Goal: Check status: Check status

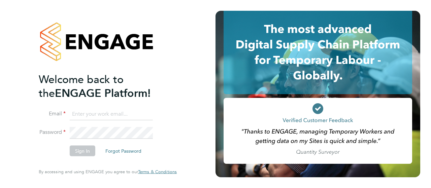
type input "amy.garcia@danielowen.co.uk"
click at [80, 152] on button "Sign In" at bounding box center [83, 151] width 26 height 11
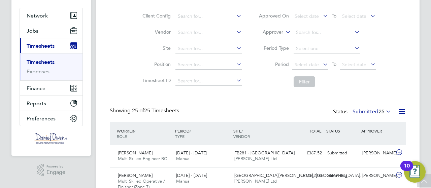
click at [284, 32] on icon at bounding box center [284, 30] width 0 height 6
click at [277, 43] on li "Worker" at bounding box center [266, 40] width 33 height 9
click at [310, 35] on input at bounding box center [327, 32] width 66 height 9
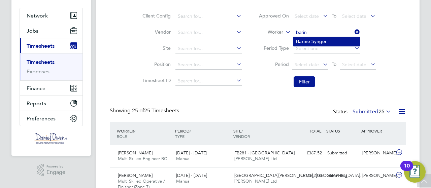
click at [310, 39] on li "[PERSON_NAME]" at bounding box center [326, 41] width 67 height 9
type input "[PERSON_NAME]"
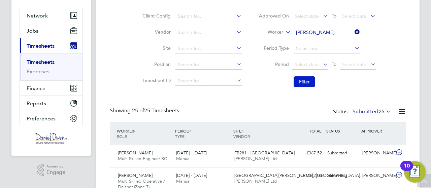
click at [307, 84] on button "Filter" at bounding box center [305, 81] width 22 height 11
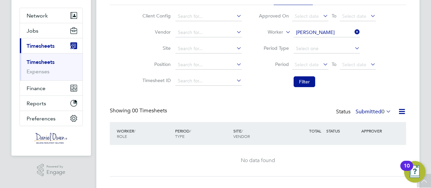
click at [370, 114] on label "Submitted 0" at bounding box center [374, 111] width 36 height 7
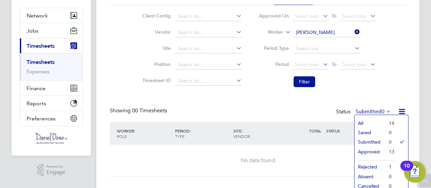
click at [369, 151] on li "Approved" at bounding box center [370, 151] width 31 height 9
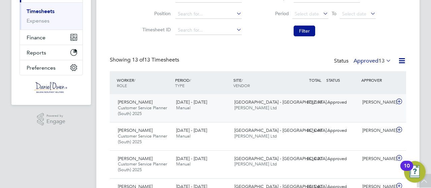
click at [292, 112] on div "[PERSON_NAME] Customer Service Planner (South) 2025 [DATE] - [DATE] [DATE] - [D…" at bounding box center [258, 108] width 296 height 28
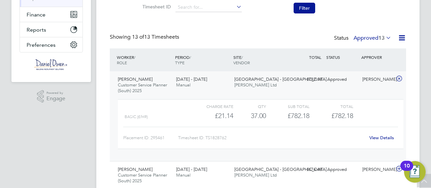
click at [378, 138] on link "View Details" at bounding box center [382, 138] width 25 height 6
